Goal: Task Accomplishment & Management: Manage account settings

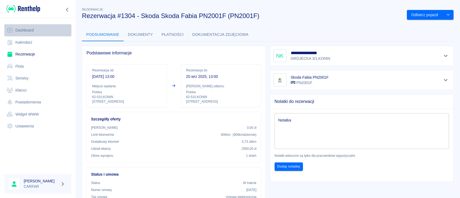
click at [23, 30] on link "Dashboard" at bounding box center [37, 30] width 67 height 12
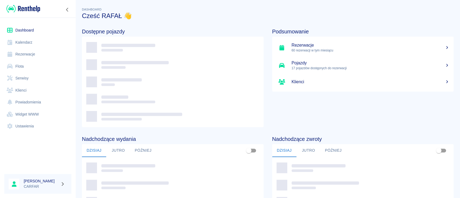
click at [22, 67] on link "Flota" at bounding box center [37, 66] width 67 height 12
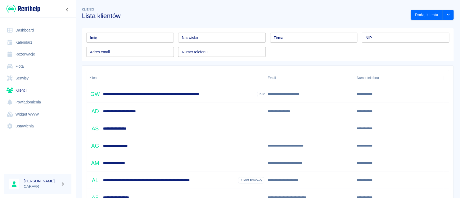
click at [132, 37] on input "Imię" at bounding box center [130, 38] width 88 height 10
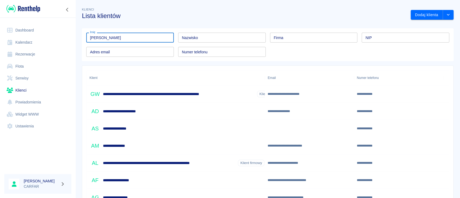
type input "[PERSON_NAME]"
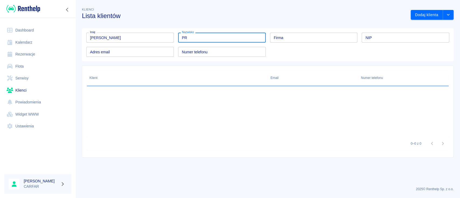
type input "P"
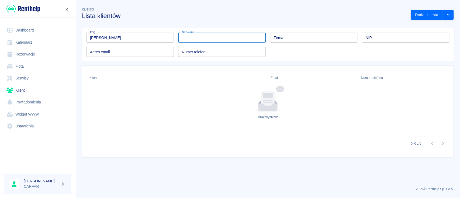
click at [22, 90] on link "Klienci" at bounding box center [37, 90] width 67 height 12
click at [21, 29] on link "Dashboard" at bounding box center [37, 30] width 67 height 12
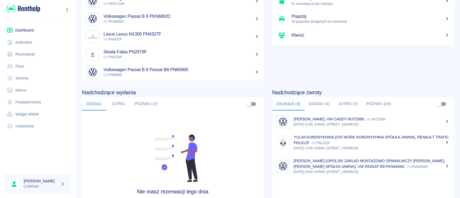
scroll to position [72, 0]
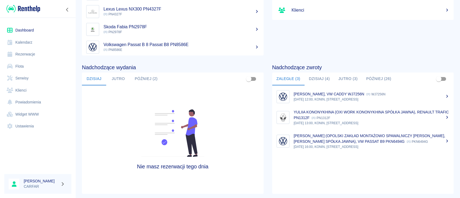
click at [24, 66] on link "Flota" at bounding box center [37, 66] width 67 height 12
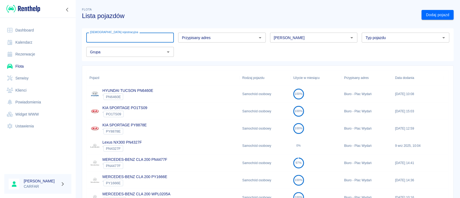
click at [131, 40] on input "[DEMOGRAPHIC_DATA] rejestracyjna" at bounding box center [130, 38] width 88 height 10
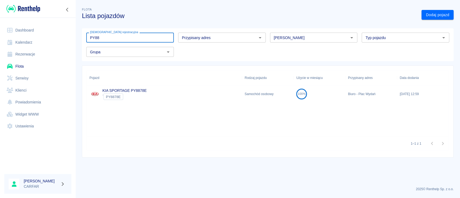
type input "PY88"
click at [152, 96] on div "KIA SPORTAGE PY8878E ` PY8878E" at bounding box center [164, 93] width 155 height 17
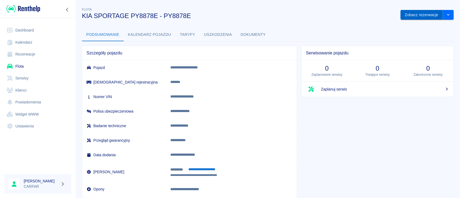
click at [427, 16] on button "Zobacz rezerwacje" at bounding box center [422, 15] width 42 height 10
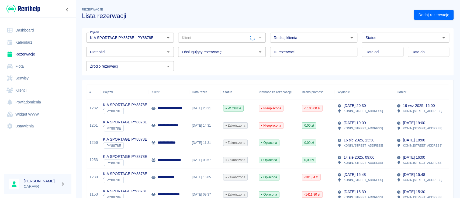
type input "KIA SPORTAGE PY8878E - PY8878E"
click at [172, 111] on p "**********" at bounding box center [173, 108] width 31 height 6
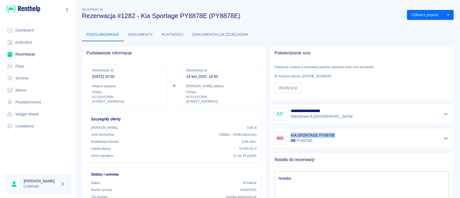
drag, startPoint x: 335, startPoint y: 134, endPoint x: 287, endPoint y: 133, distance: 47.7
click at [287, 133] on div "KIA SPORTAGE PY8878E PY8878E" at bounding box center [362, 138] width 177 height 13
copy h6 "KIA SPORTAGE PY8878E"
click at [446, 16] on icon "drop-down" at bounding box center [448, 15] width 4 height 4
click at [140, 34] on button "Dokumenty" at bounding box center [141, 34] width 34 height 13
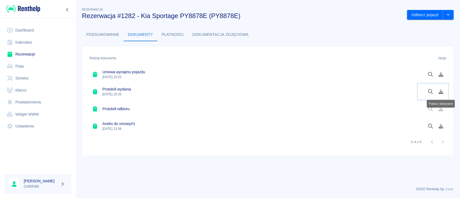
click at [443, 92] on icon "Pobierz dokument" at bounding box center [441, 91] width 6 height 5
